Goal: Task Accomplishment & Management: Manage account settings

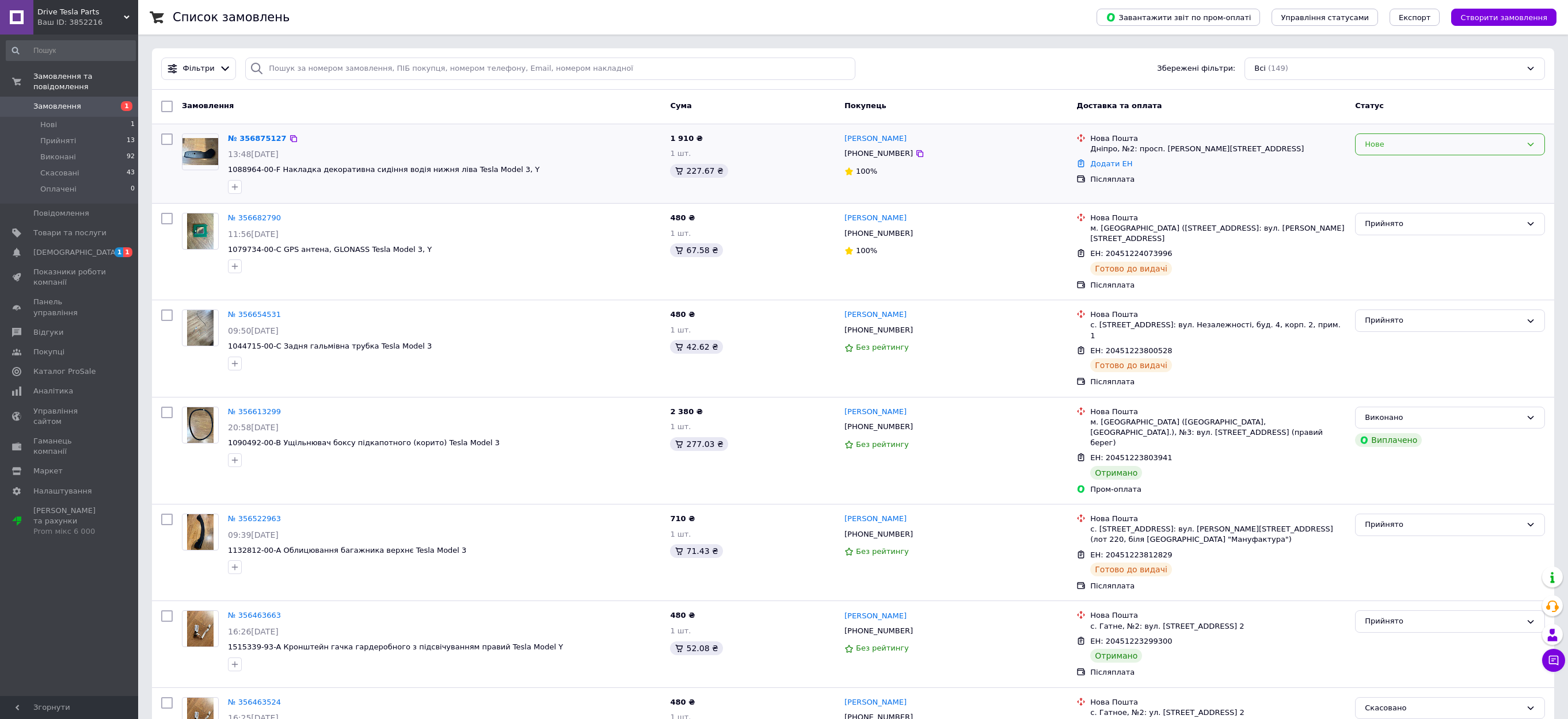
click at [1427, 144] on div "Нове" at bounding box center [1443, 145] width 156 height 12
click at [1393, 172] on li "Прийнято" at bounding box center [1450, 168] width 189 height 21
click at [1109, 164] on link "Додати ЕН" at bounding box center [1111, 164] width 42 height 9
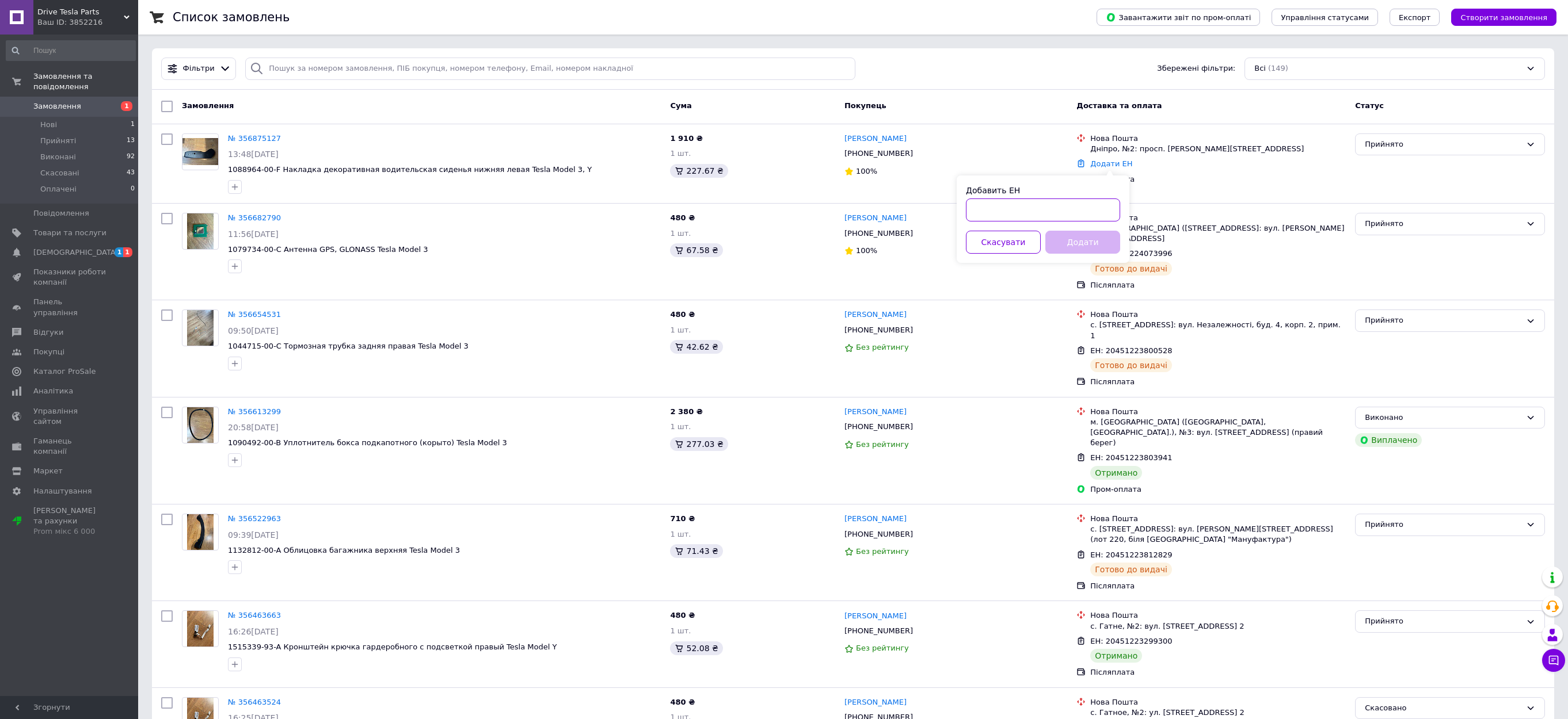
click at [1027, 206] on input "Добавить ЕН" at bounding box center [1043, 210] width 154 height 23
paste input "20451225147534"
type input "20451225147534"
click at [1080, 243] on button "Додати" at bounding box center [1082, 242] width 75 height 23
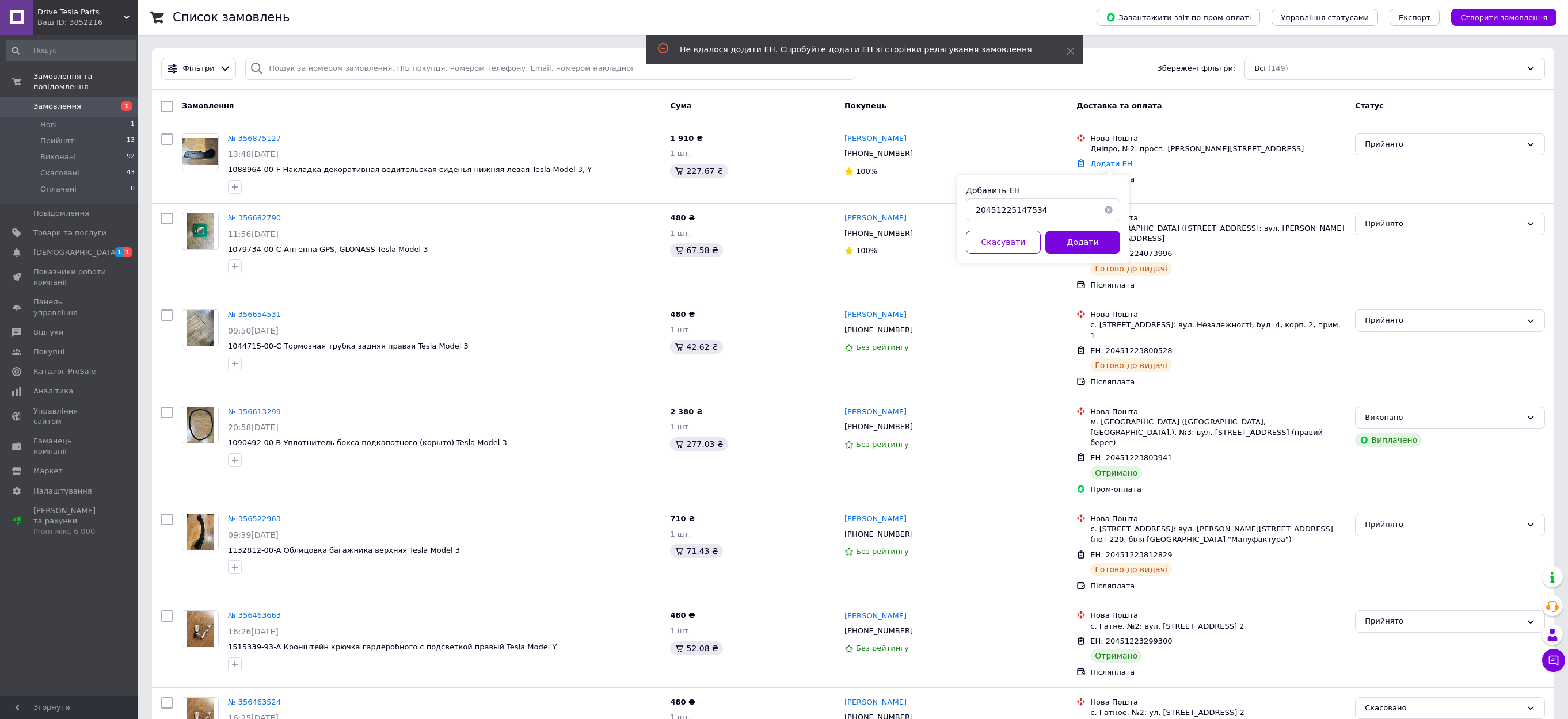
click at [1088, 238] on button "Додати" at bounding box center [1082, 242] width 75 height 23
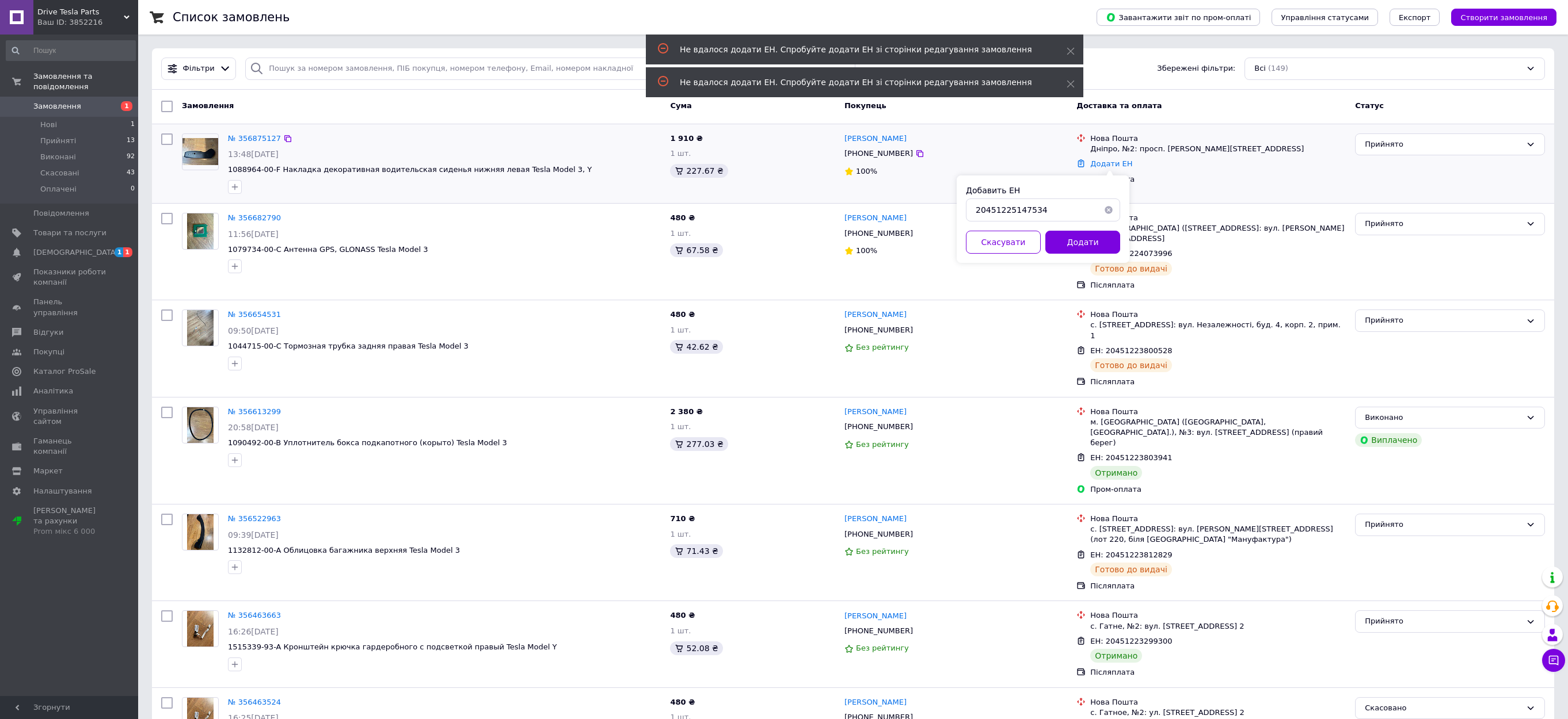
click at [366, 161] on div "№ 356875127 13:48[DATE] 1088964-00-F Накладка декоративная водительская сиденья…" at bounding box center [444, 164] width 442 height 69
click at [254, 139] on link "№ 356875127" at bounding box center [254, 138] width 53 height 9
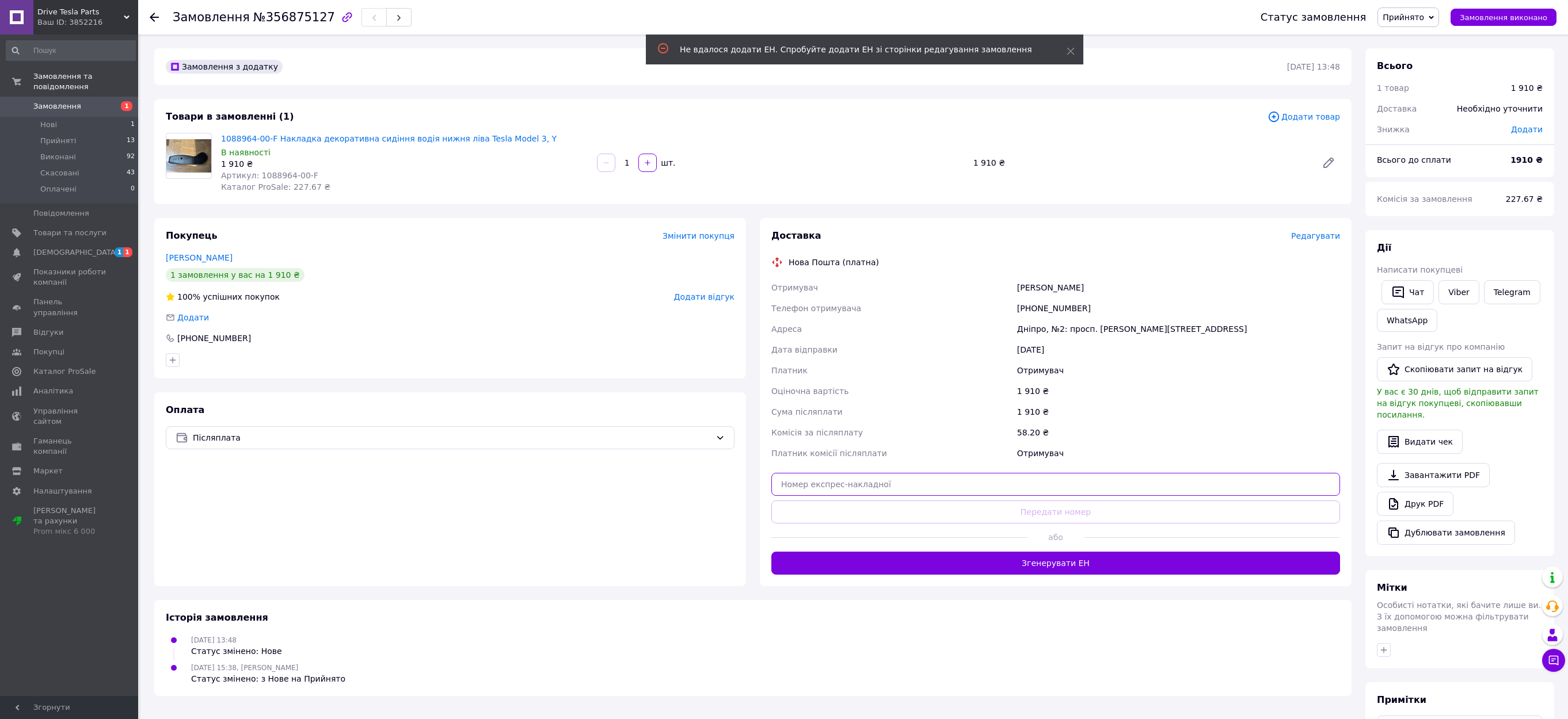
click at [957, 483] on input "text" at bounding box center [1055, 484] width 569 height 23
paste input "20451225147534"
click at [1026, 507] on button "Передати номер" at bounding box center [1055, 512] width 569 height 23
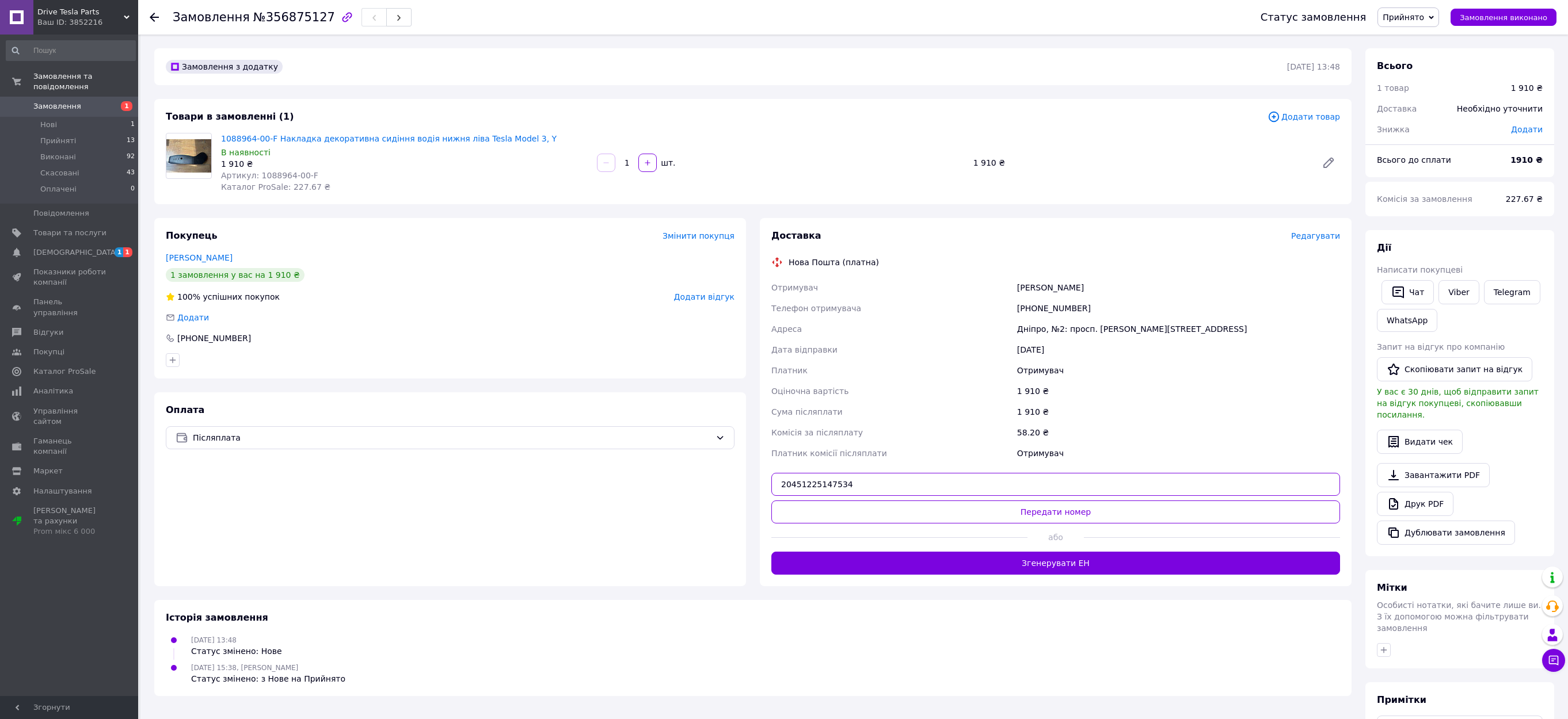
drag, startPoint x: 810, startPoint y: 483, endPoint x: 763, endPoint y: 482, distance: 47.0
click at [765, 482] on div "Доставка Редагувати Нова Пошта (платна) Отримувач [PERSON_NAME] Телефон отримув…" at bounding box center [1055, 401] width 592 height 368
paste input "67740"
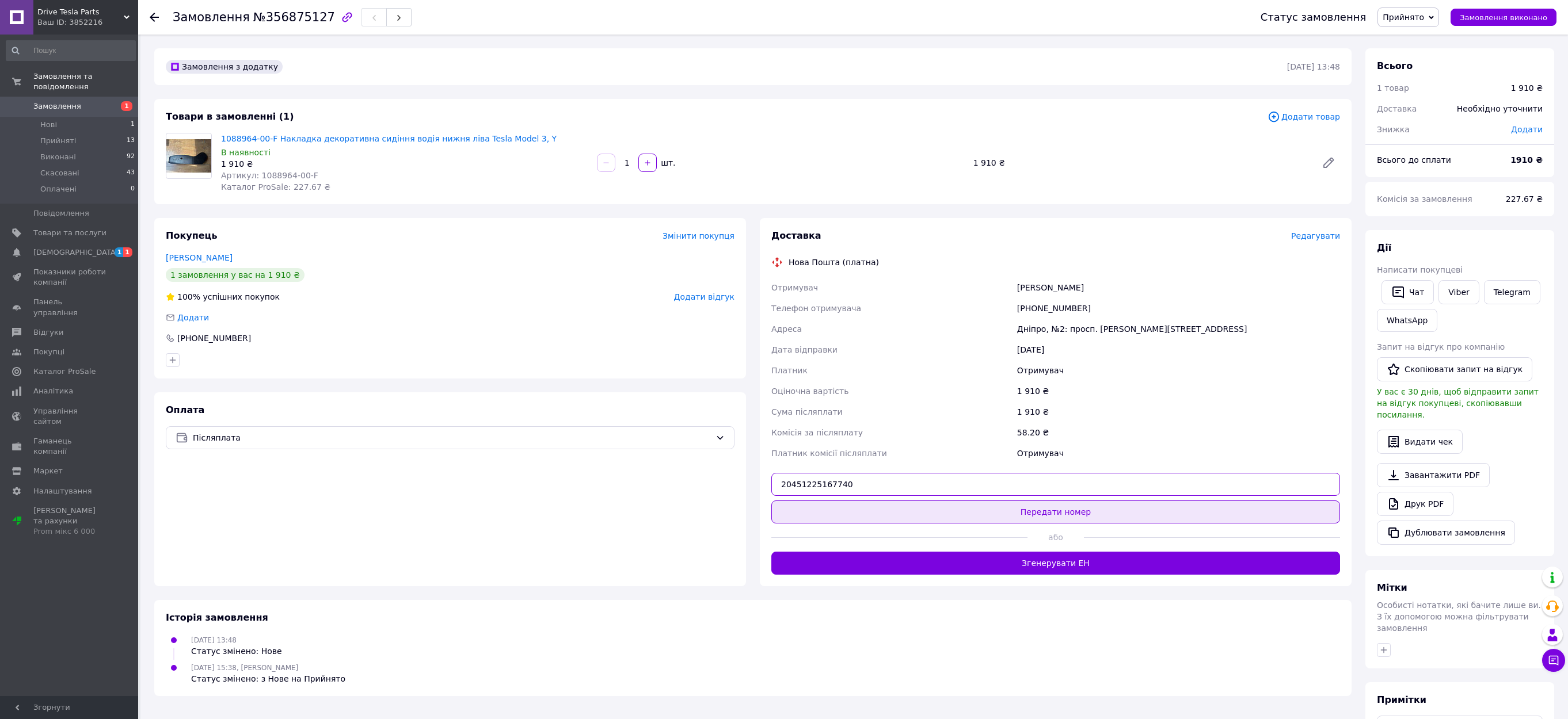
type input "20451225167740"
click at [1019, 512] on button "Передати номер" at bounding box center [1055, 512] width 569 height 23
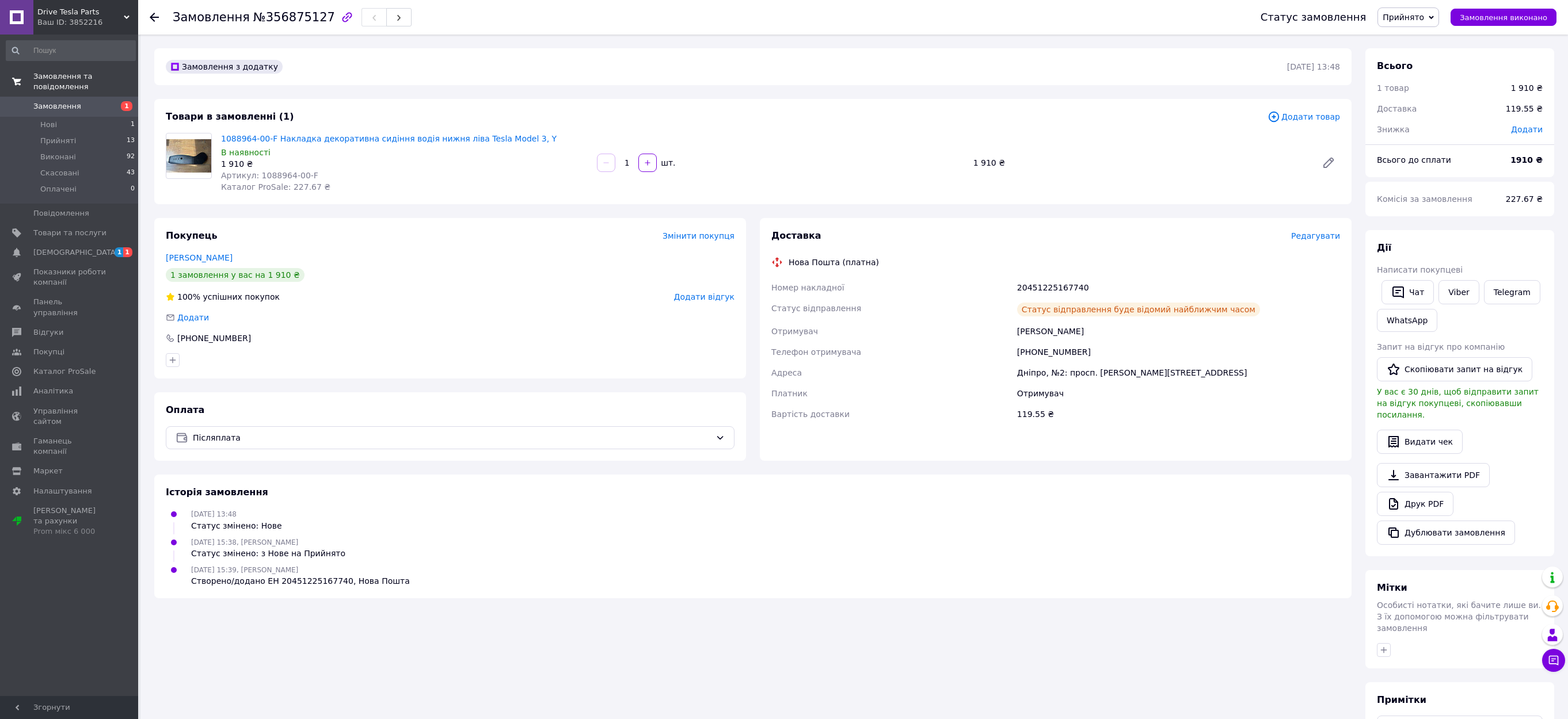
scroll to position [1, 0]
